Goal: Check status

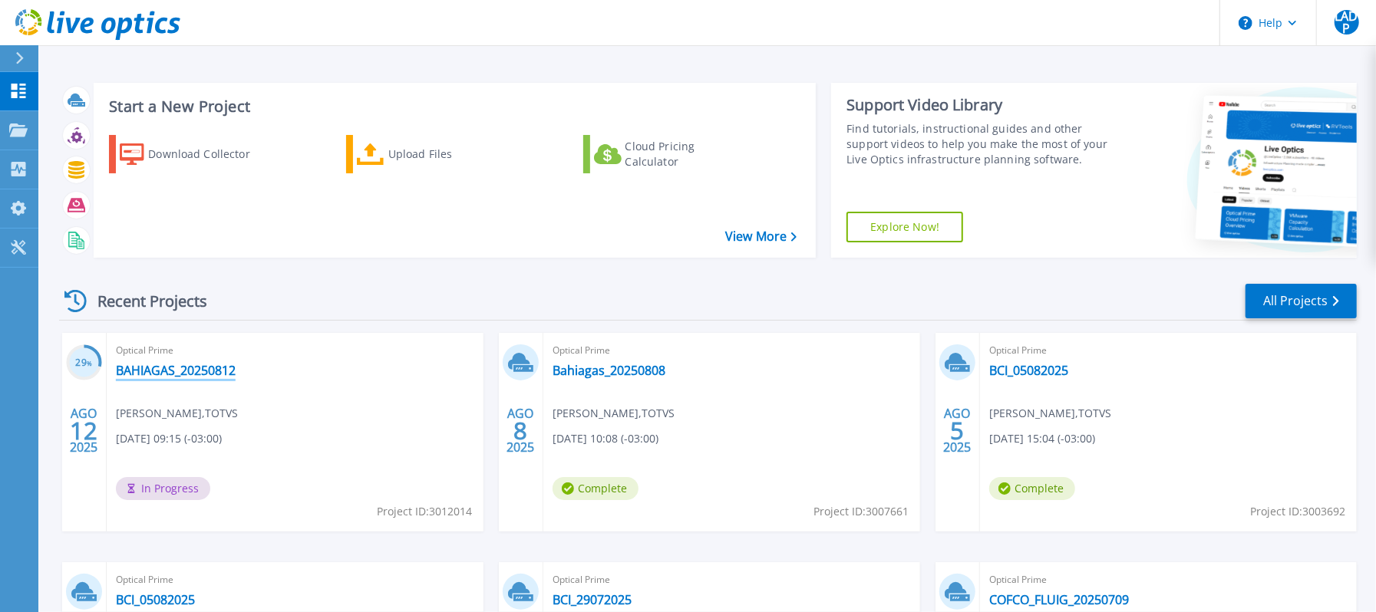
click at [197, 372] on link "BAHIAGAS_20250812" at bounding box center [176, 370] width 120 height 15
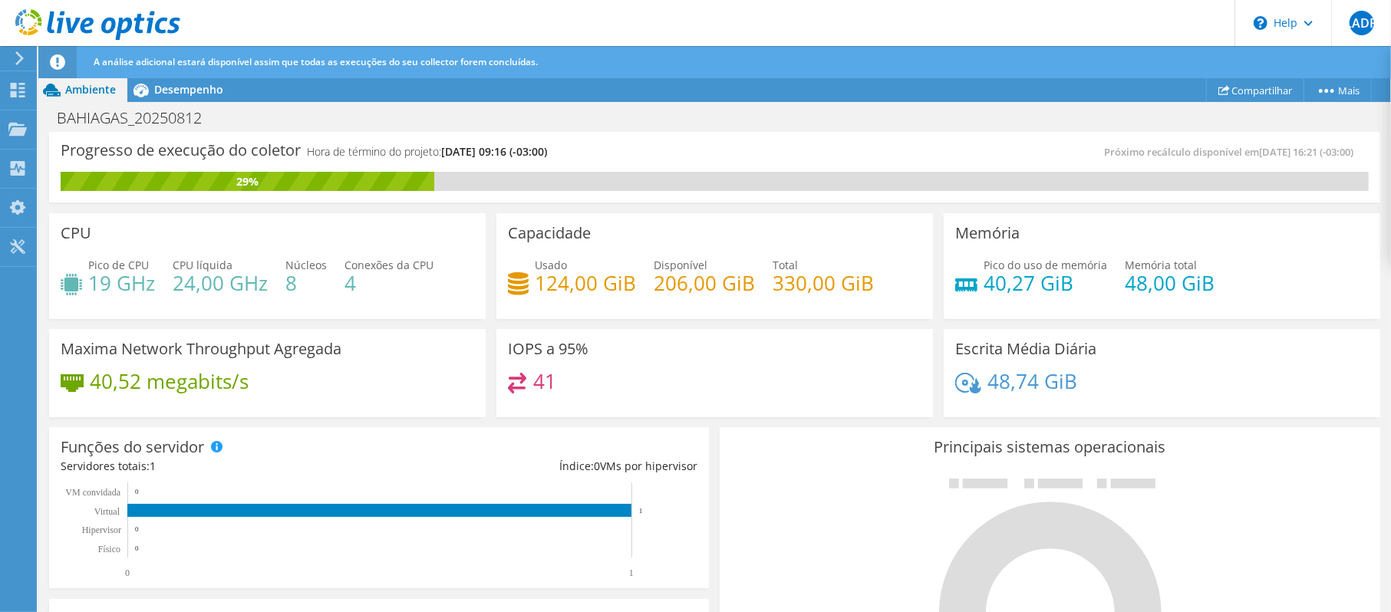
scroll to position [409, 0]
click at [879, 137] on div "Progresso de execução do coletor Hora de término do projeto: [DATE] 09:16 (-03:…" at bounding box center [715, 167] width 1332 height 71
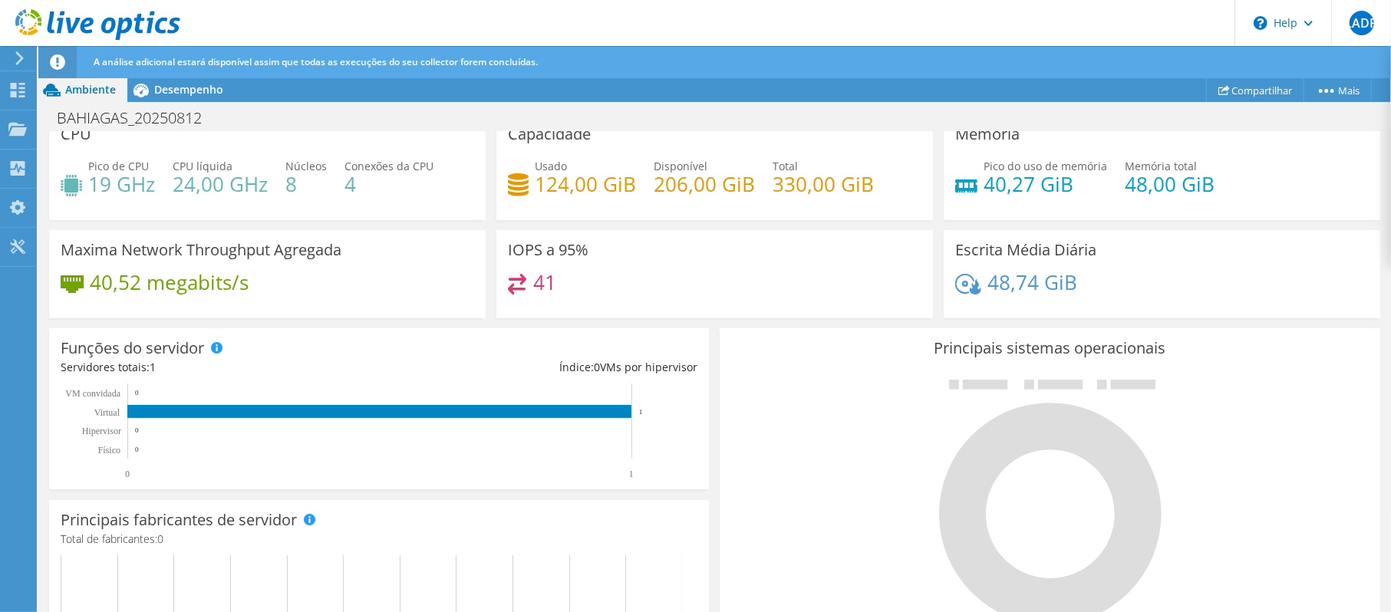
scroll to position [204, 0]
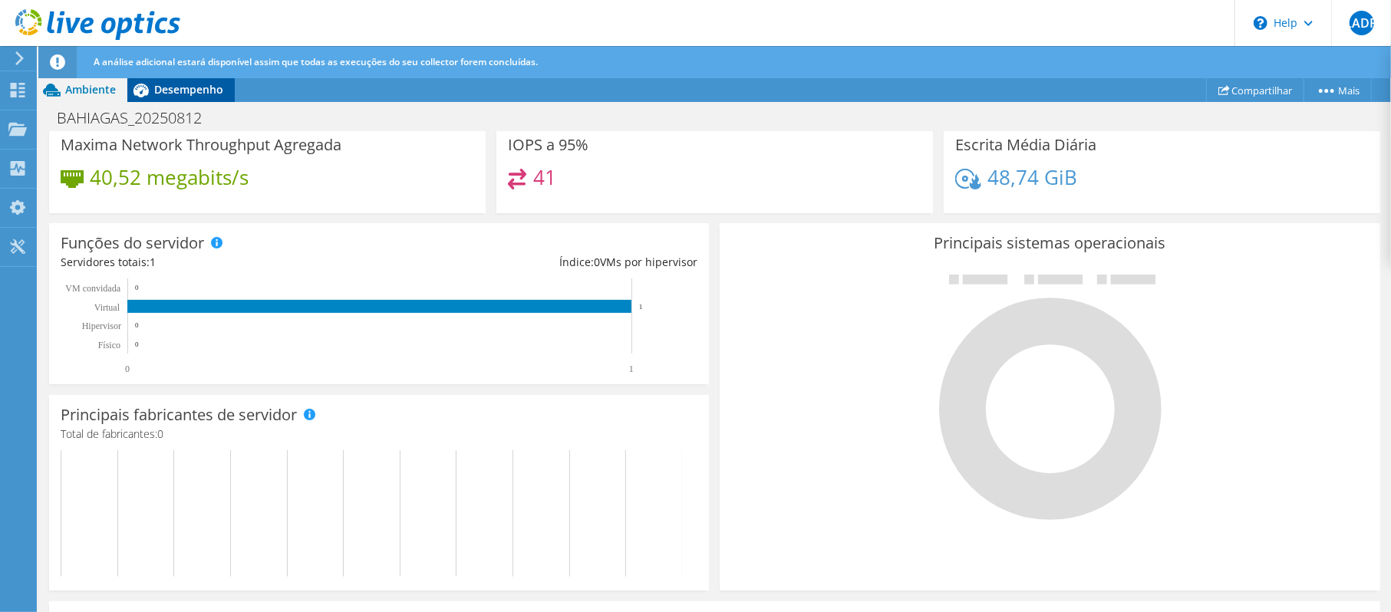
click at [203, 87] on span "Desempenho" at bounding box center [188, 89] width 69 height 15
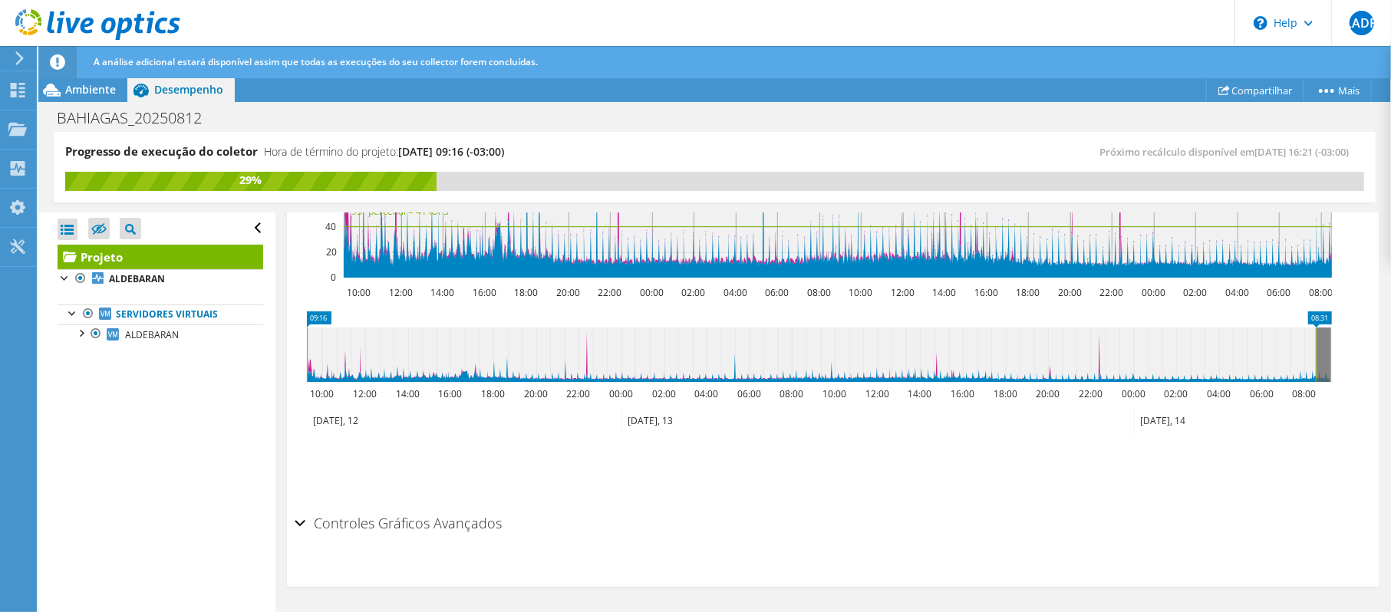
scroll to position [443, 0]
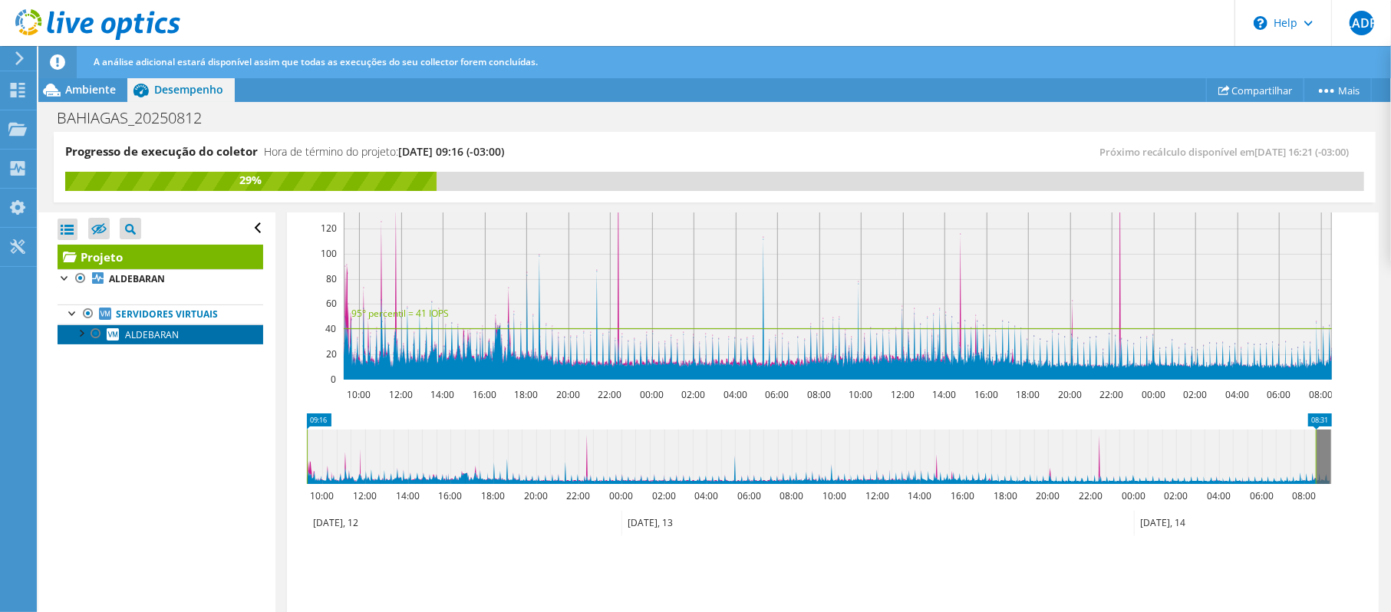
click at [172, 335] on span "ALDEBARAN" at bounding box center [152, 334] width 54 height 13
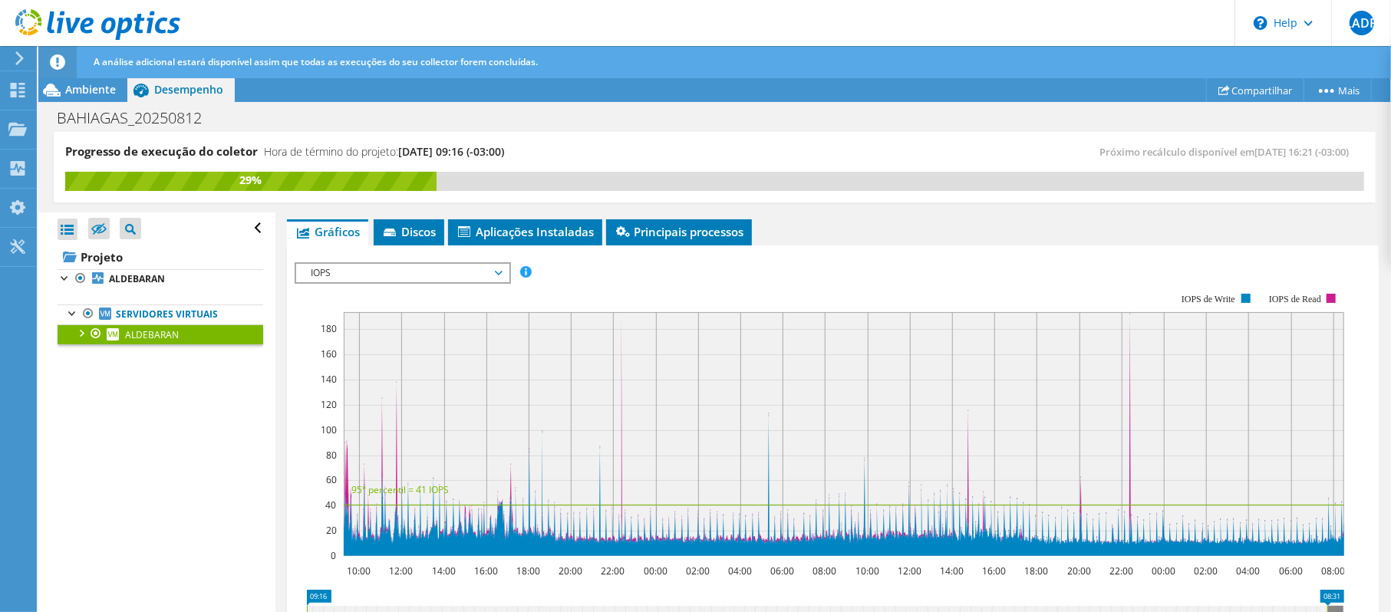
scroll to position [184, 0]
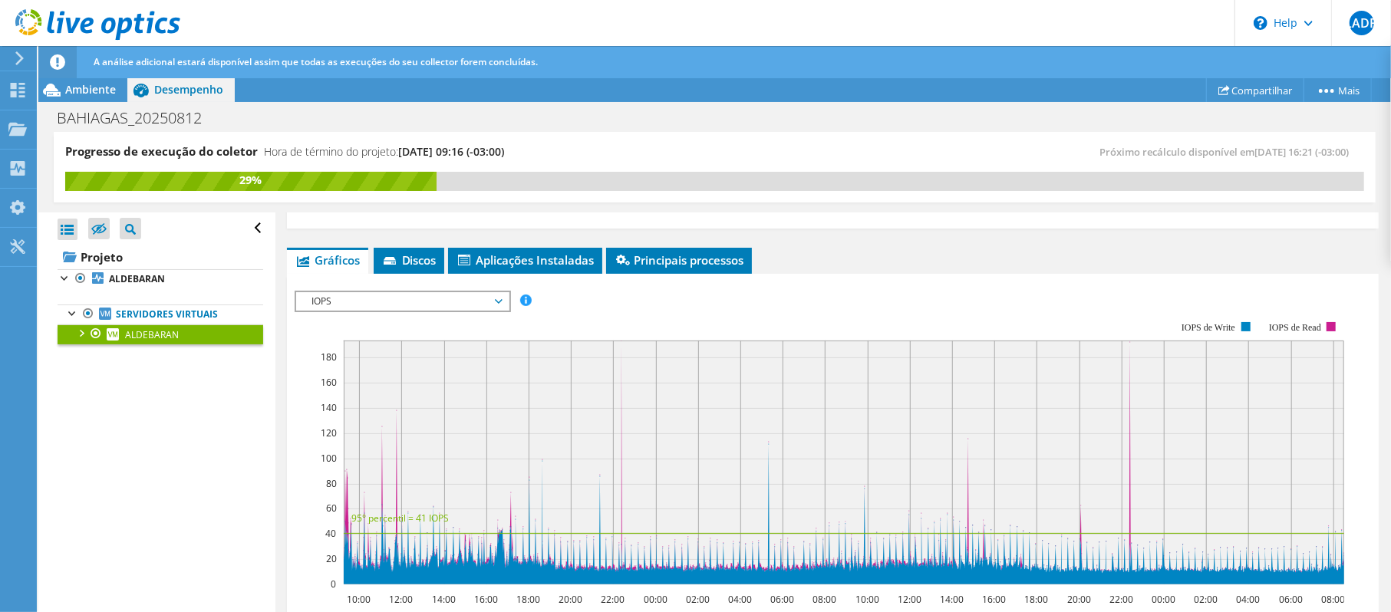
click at [453, 311] on div "IOPS IOPS Disk Throughput Tamanho de E/S Latência Profundidade da fila Porcenta…" at bounding box center [403, 301] width 216 height 21
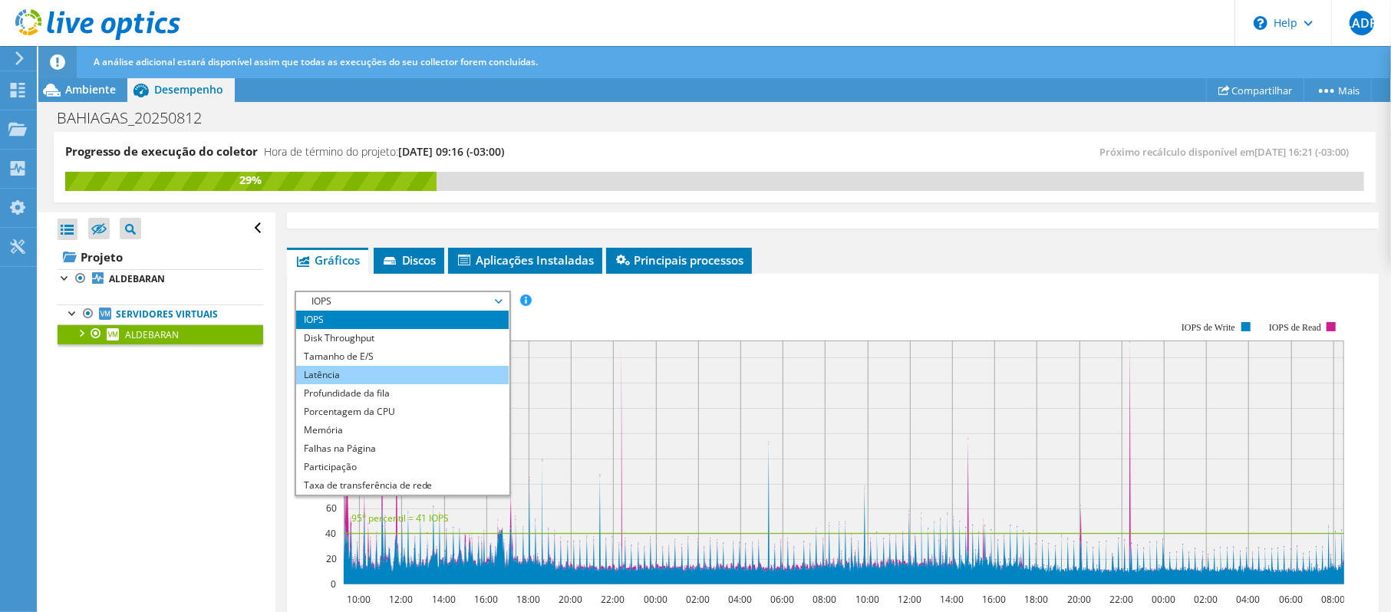
click at [425, 375] on li "Latência" at bounding box center [402, 375] width 213 height 18
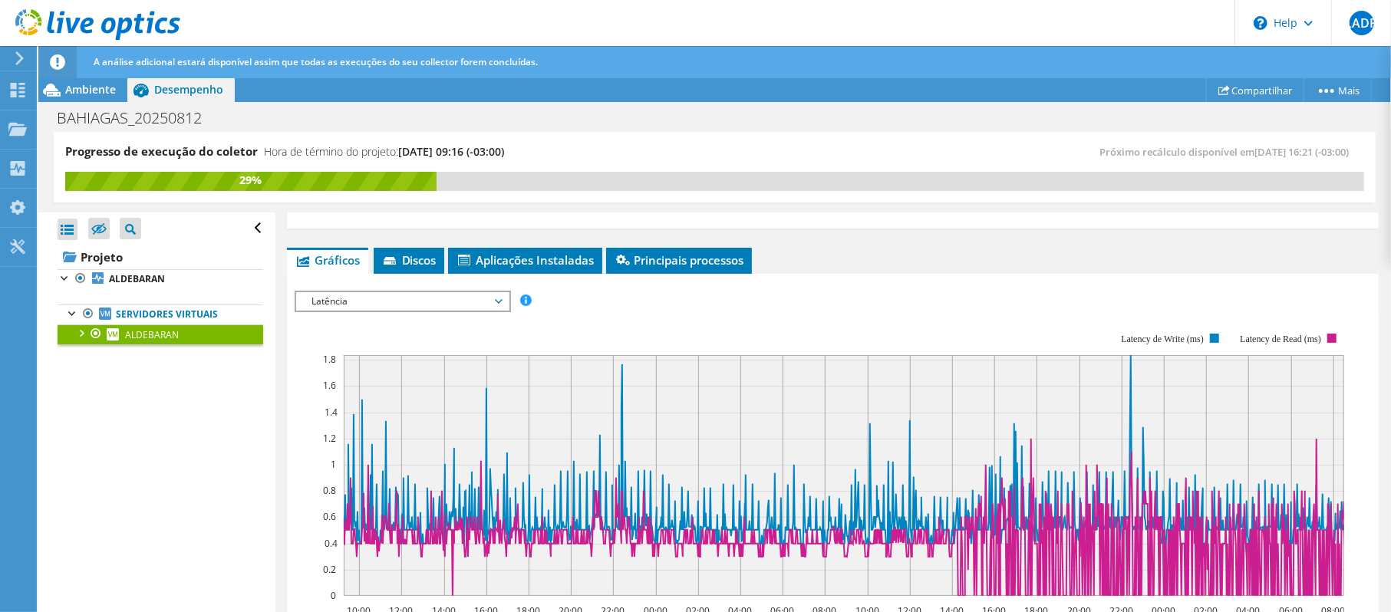
click at [474, 301] on span "Latência" at bounding box center [402, 301] width 197 height 18
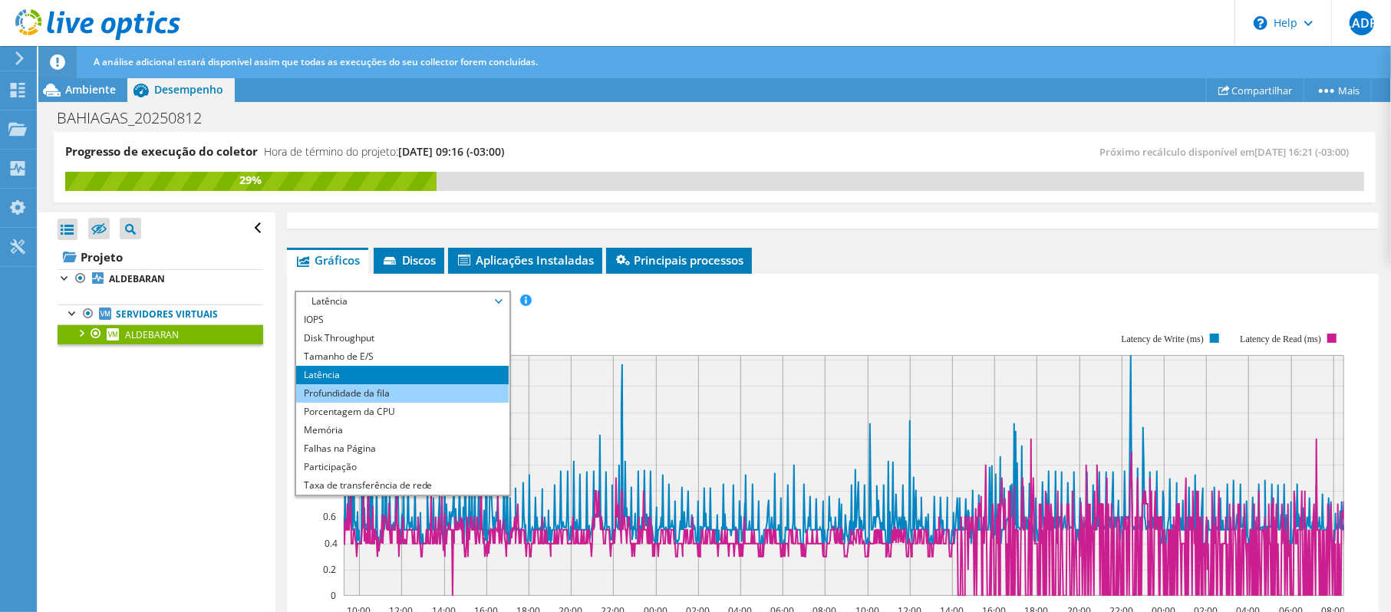
click at [424, 387] on li "Profundidade da fila" at bounding box center [402, 393] width 213 height 18
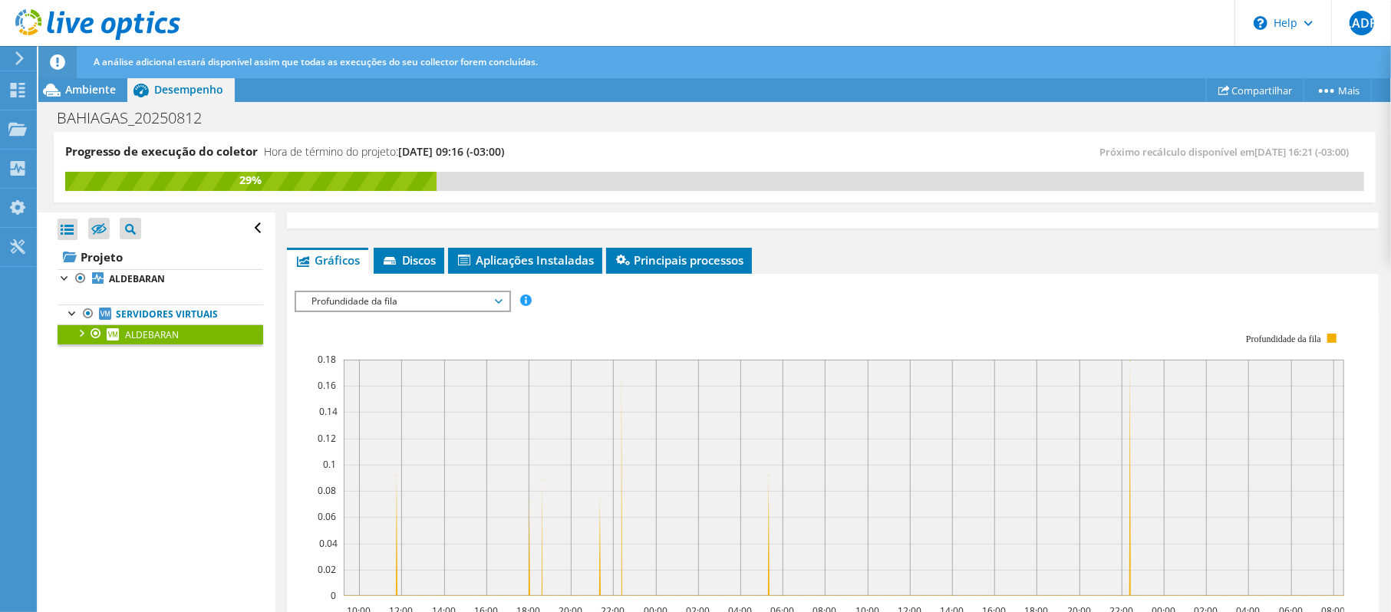
click at [454, 299] on span "Profundidade da fila" at bounding box center [402, 301] width 197 height 18
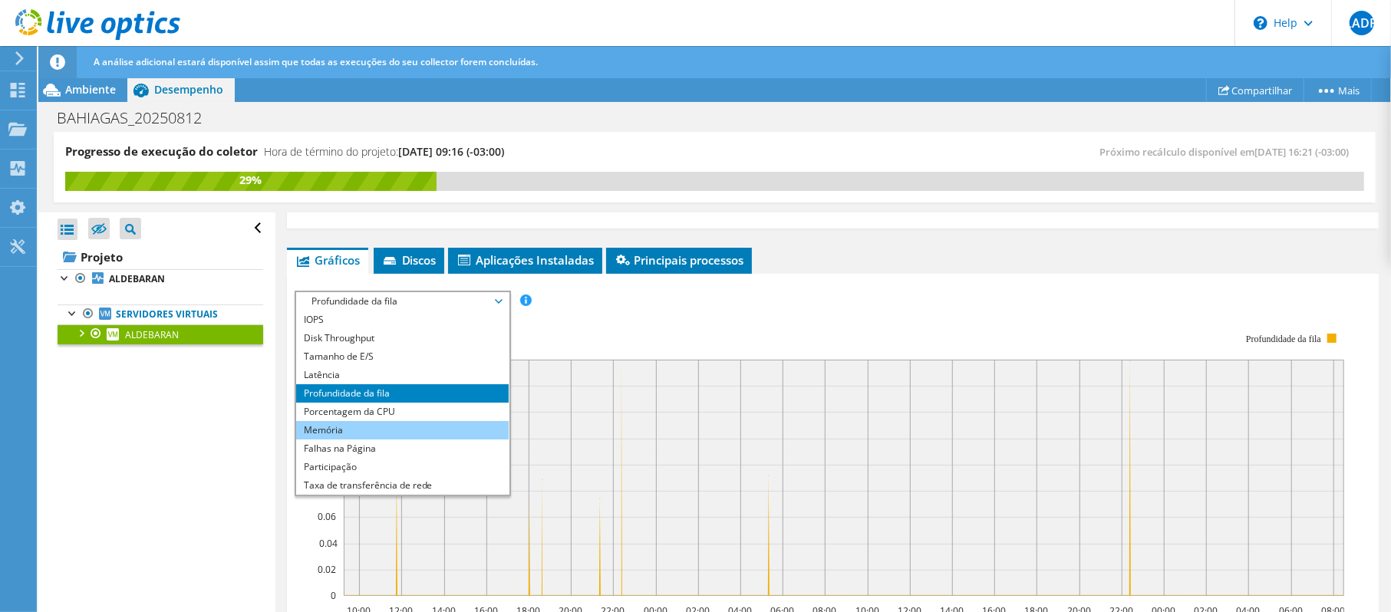
click at [388, 431] on li "Memória" at bounding box center [402, 430] width 213 height 18
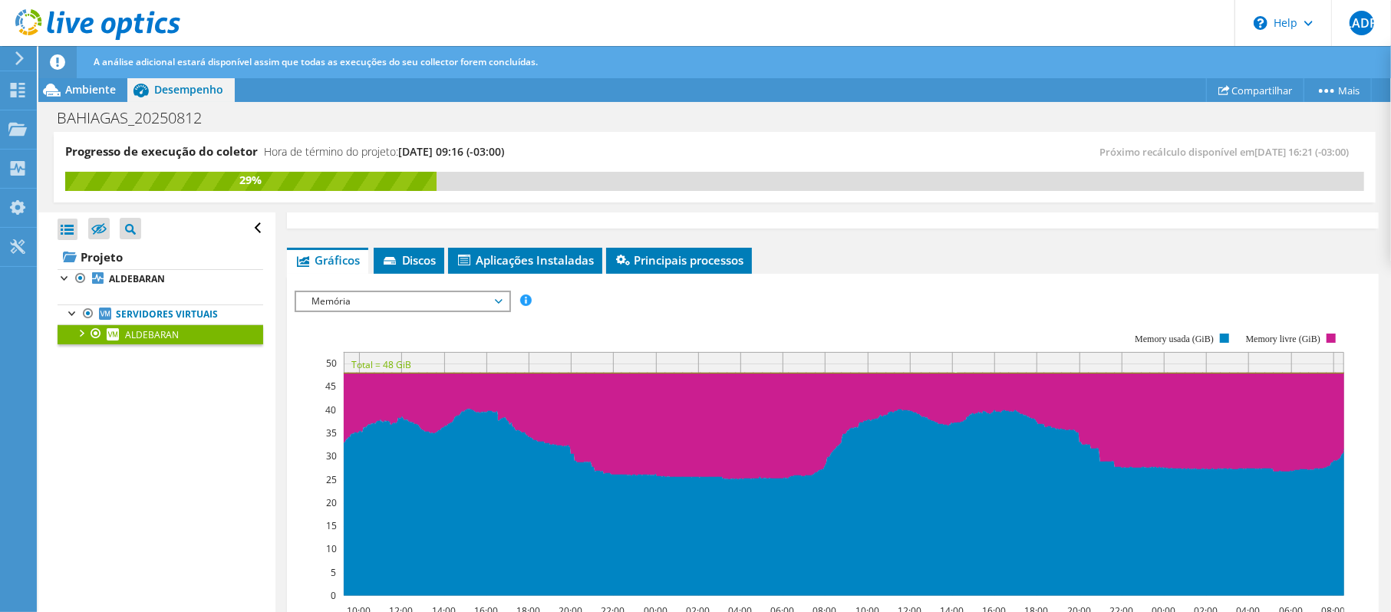
click at [465, 302] on span "Memória" at bounding box center [402, 301] width 197 height 18
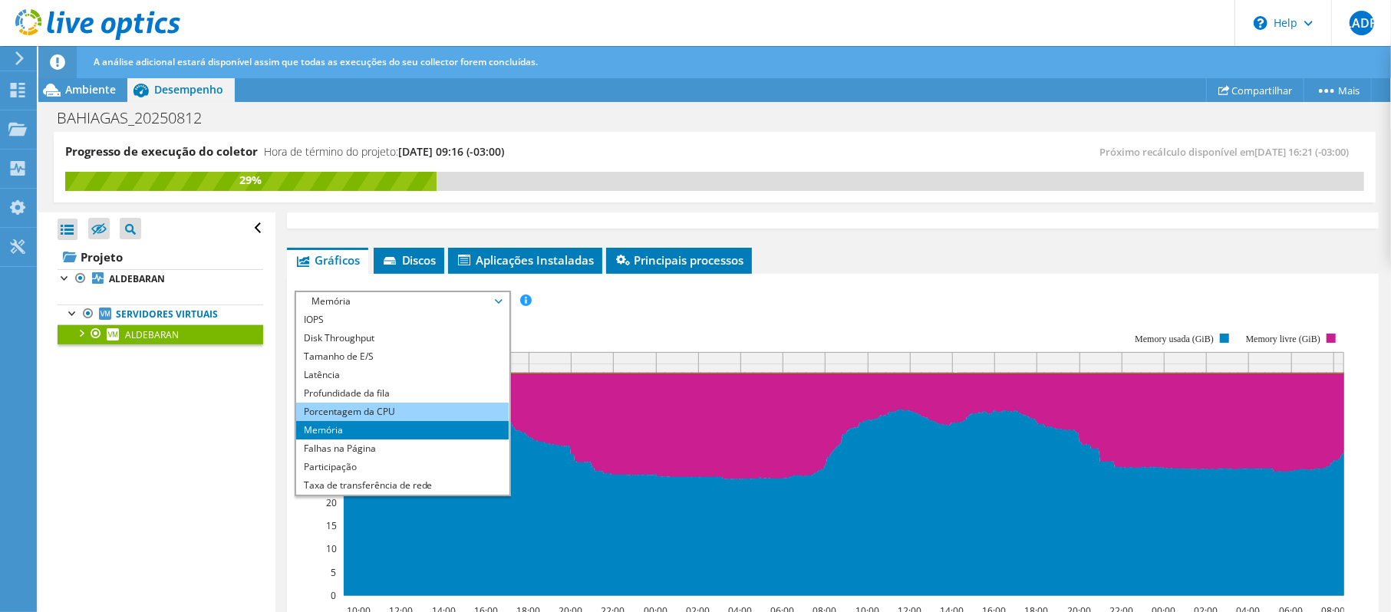
click at [404, 403] on li "Porcentagem da CPU" at bounding box center [402, 412] width 213 height 18
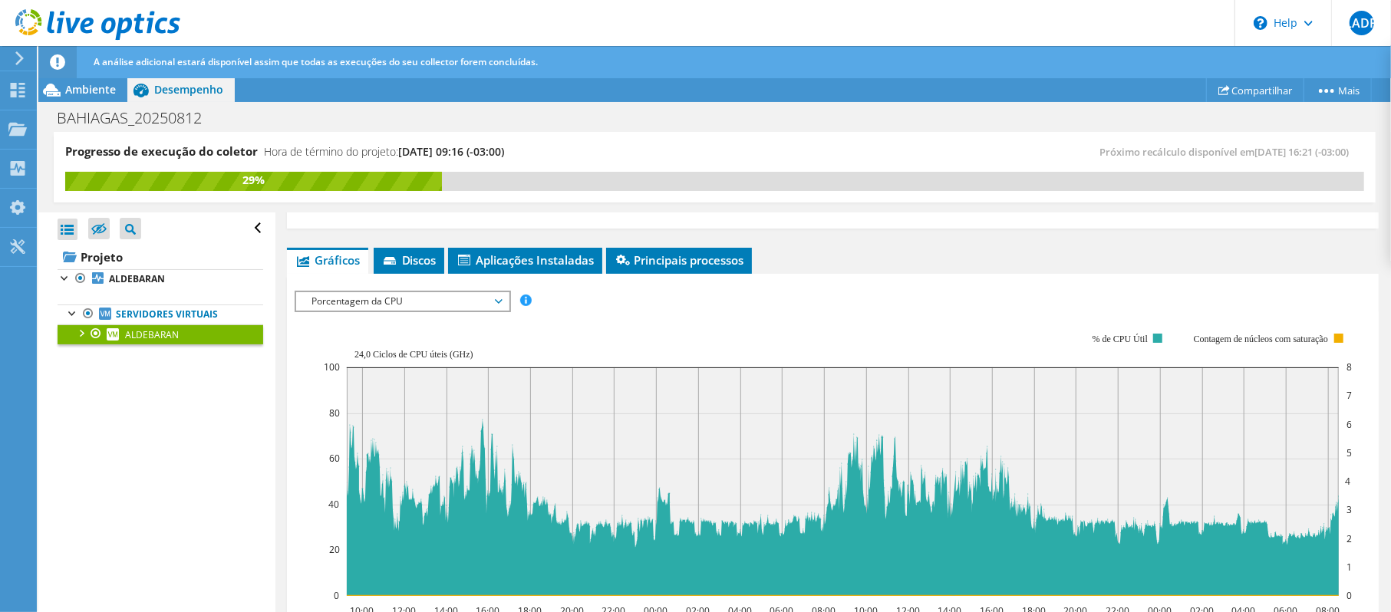
click at [342, 298] on span "Porcentagem da CPU" at bounding box center [402, 301] width 197 height 18
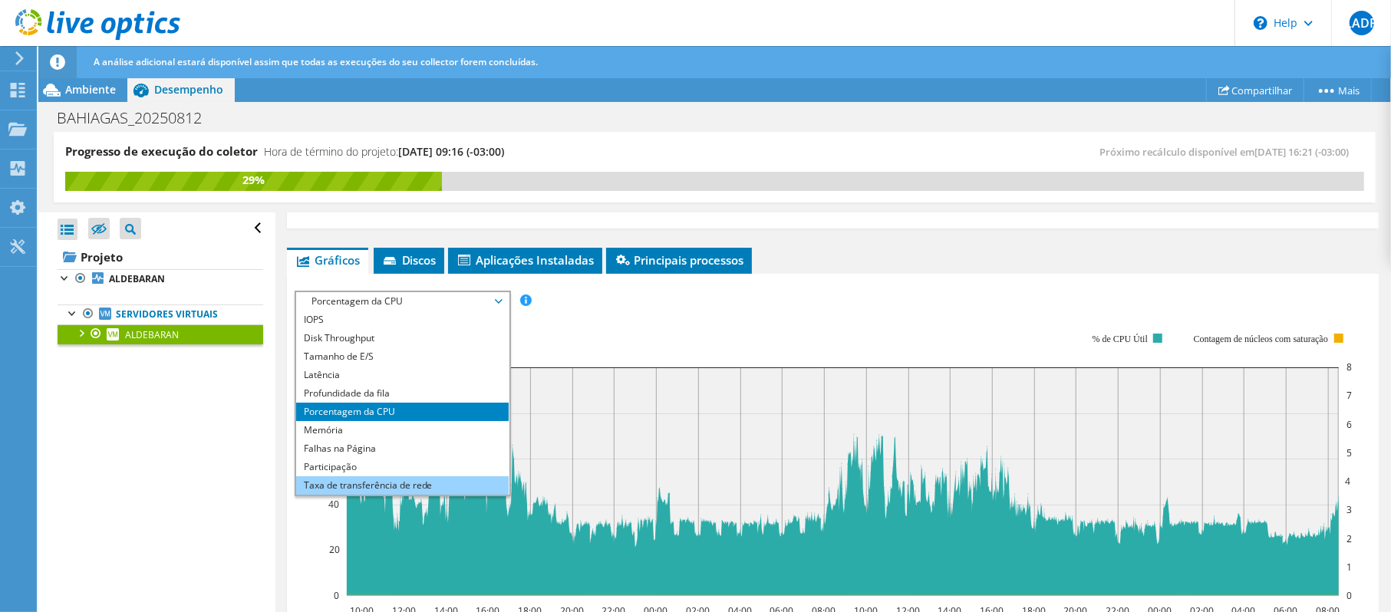
click at [409, 480] on li "Taxa de transferência de rede" at bounding box center [402, 486] width 213 height 18
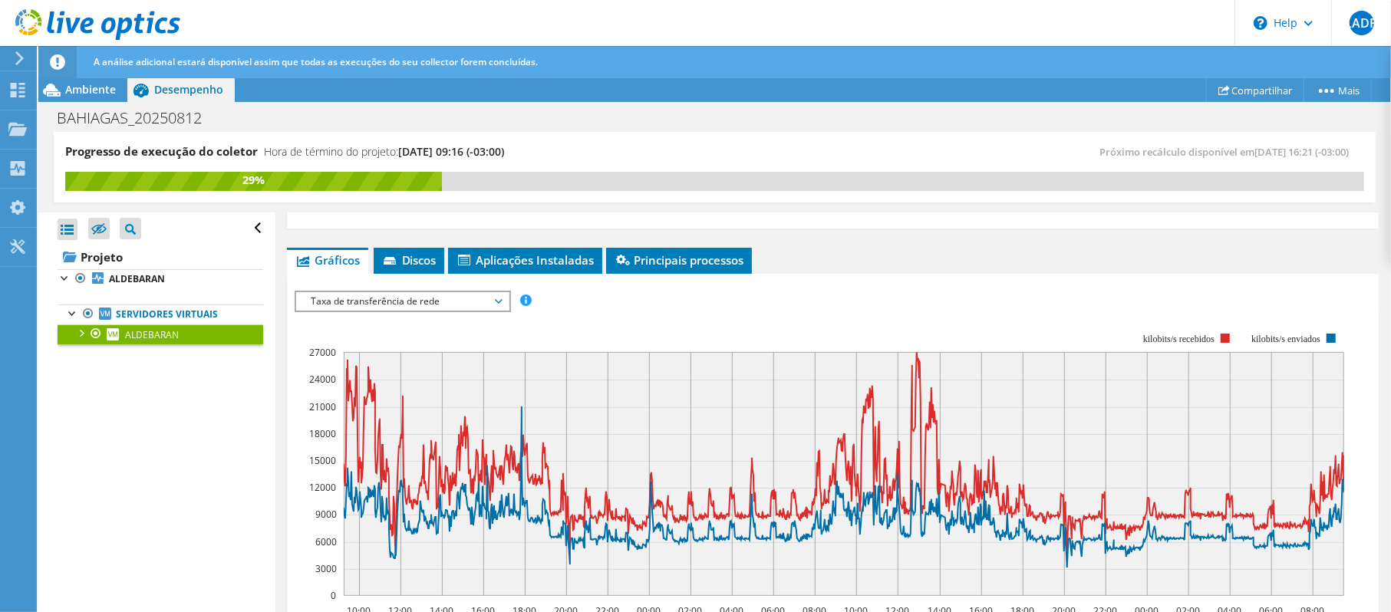
scroll to position [286, 0]
